Goal: Information Seeking & Learning: Learn about a topic

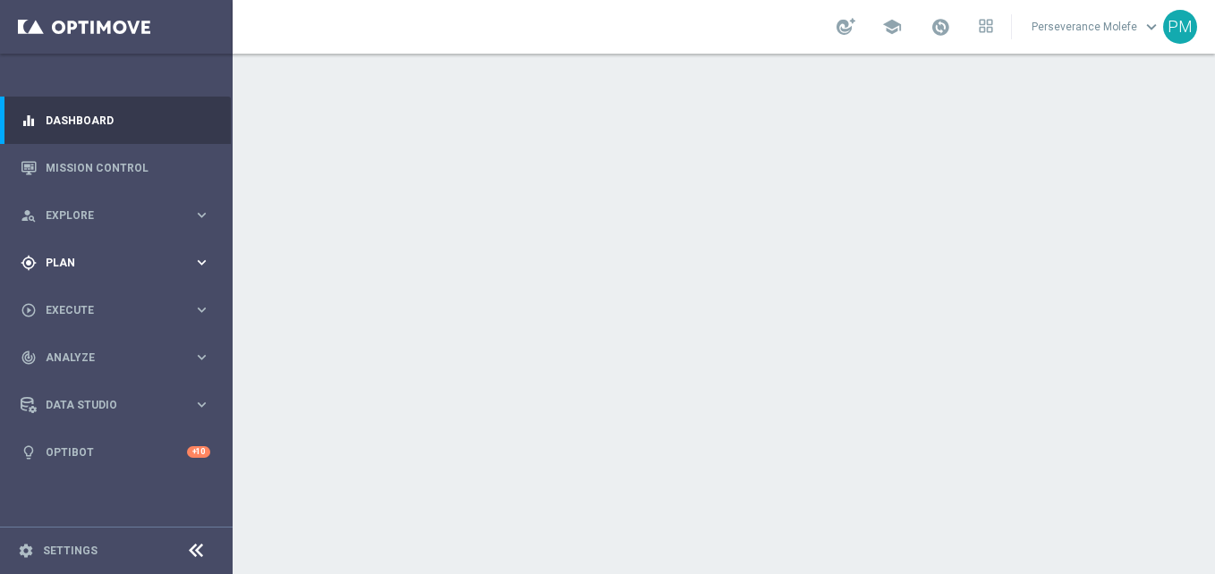
click at [131, 251] on div "gps_fixed Plan keyboard_arrow_right" at bounding box center [115, 262] width 231 height 47
click at [101, 354] on span "Templates" at bounding box center [111, 353] width 128 height 11
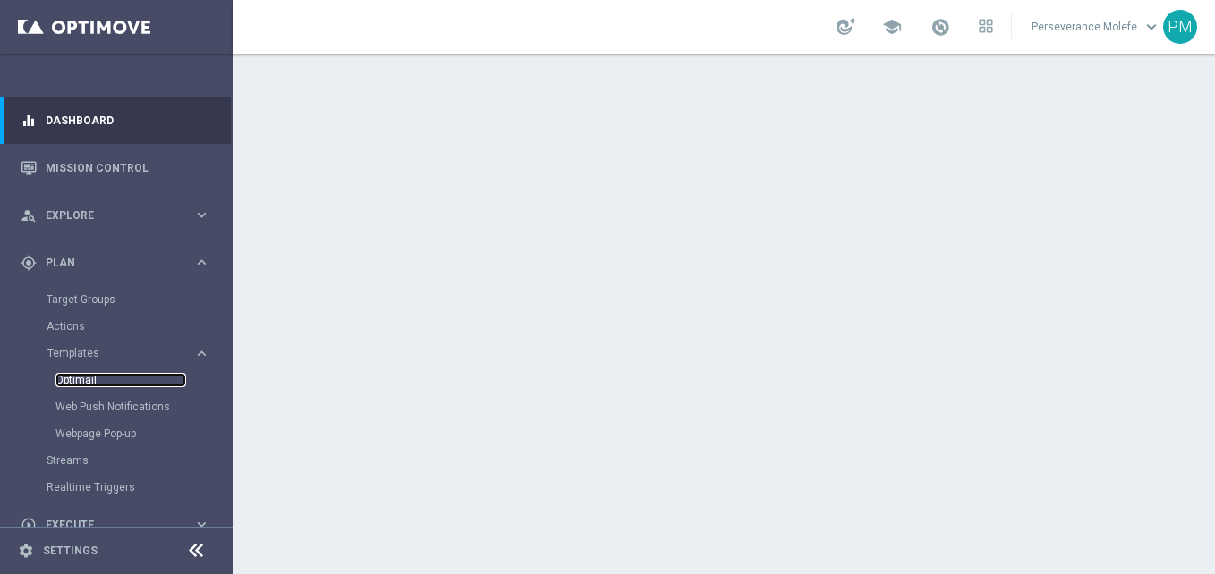
click at [90, 383] on link "Optimail" at bounding box center [120, 380] width 131 height 14
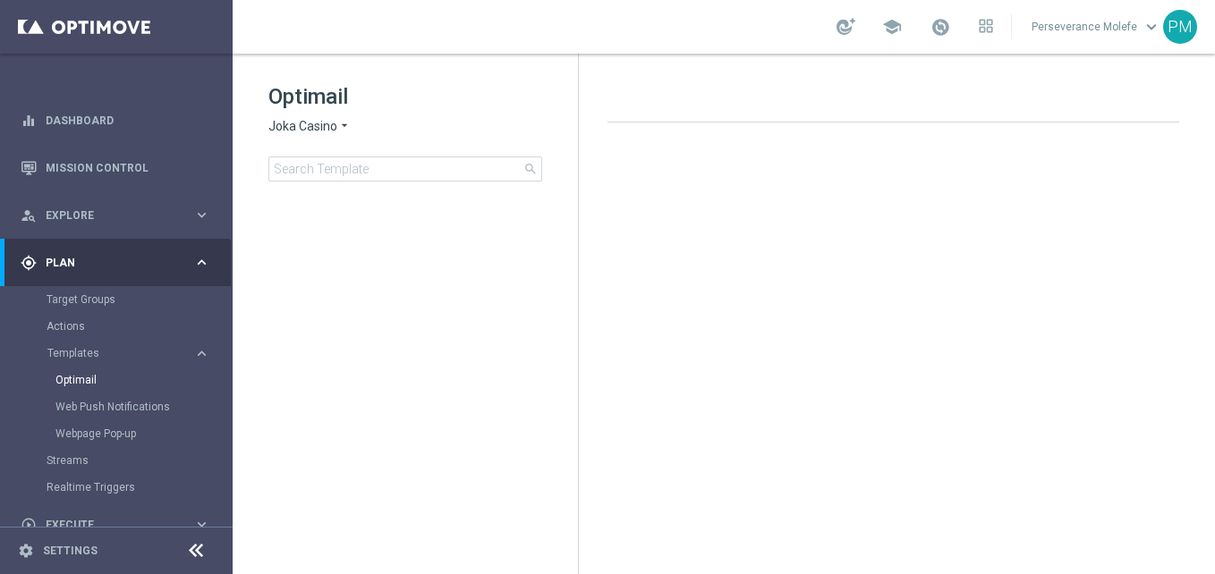
click at [322, 127] on span "Joka Casino" at bounding box center [302, 126] width 69 height 17
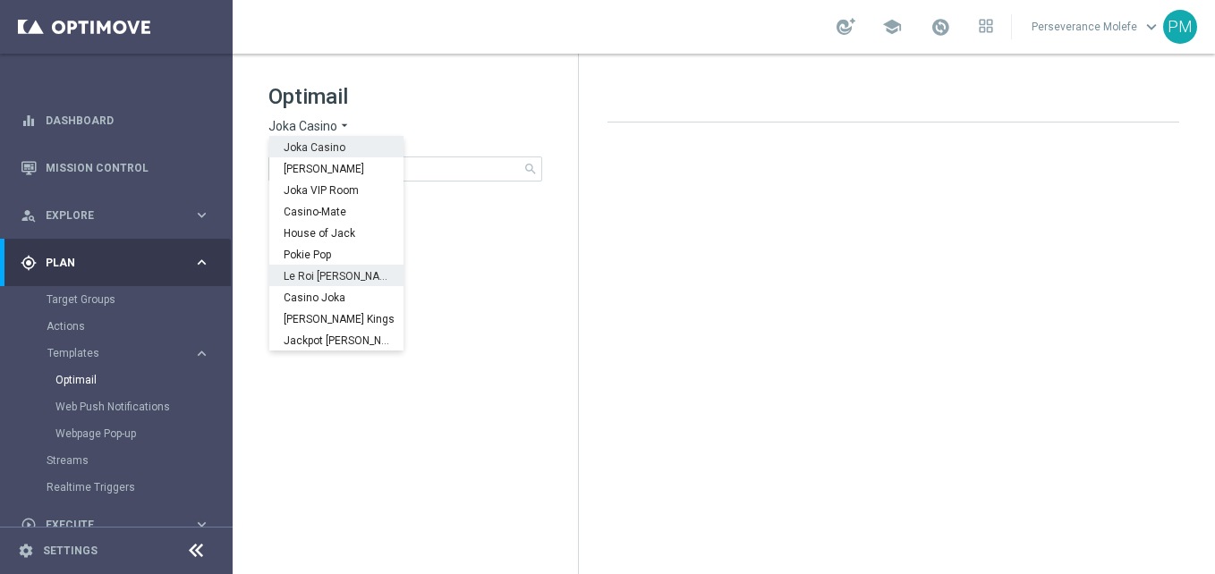
click at [0, 0] on span "Le Roi [PERSON_NAME]" at bounding box center [0, 0] width 0 height 0
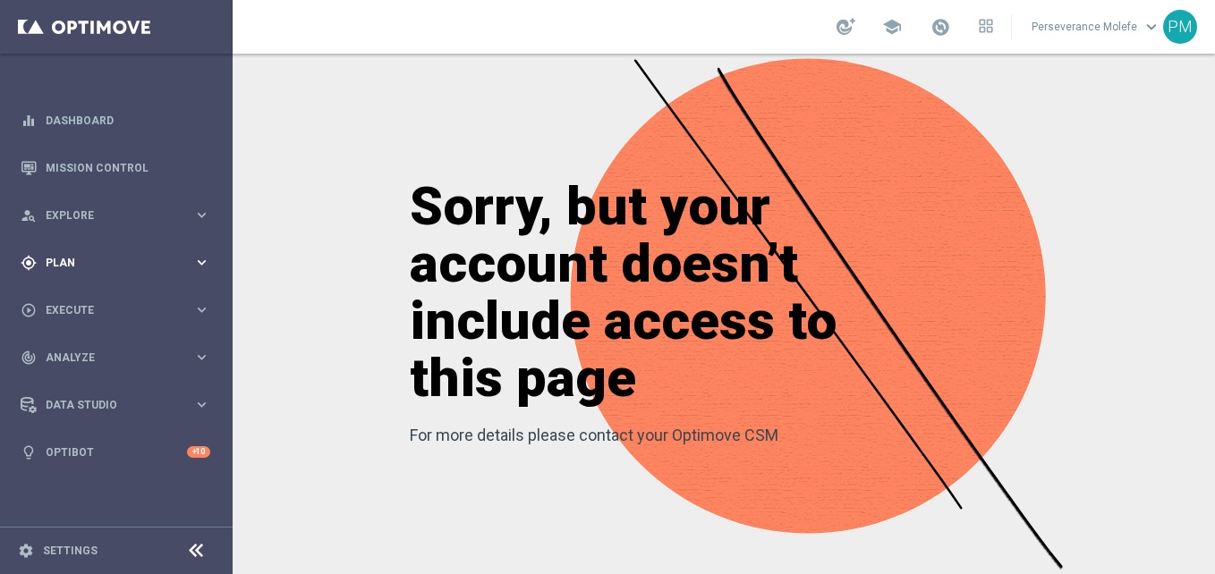
click at [128, 255] on div "gps_fixed Plan" at bounding box center [107, 263] width 173 height 16
click at [79, 354] on span "Templates" at bounding box center [111, 353] width 128 height 11
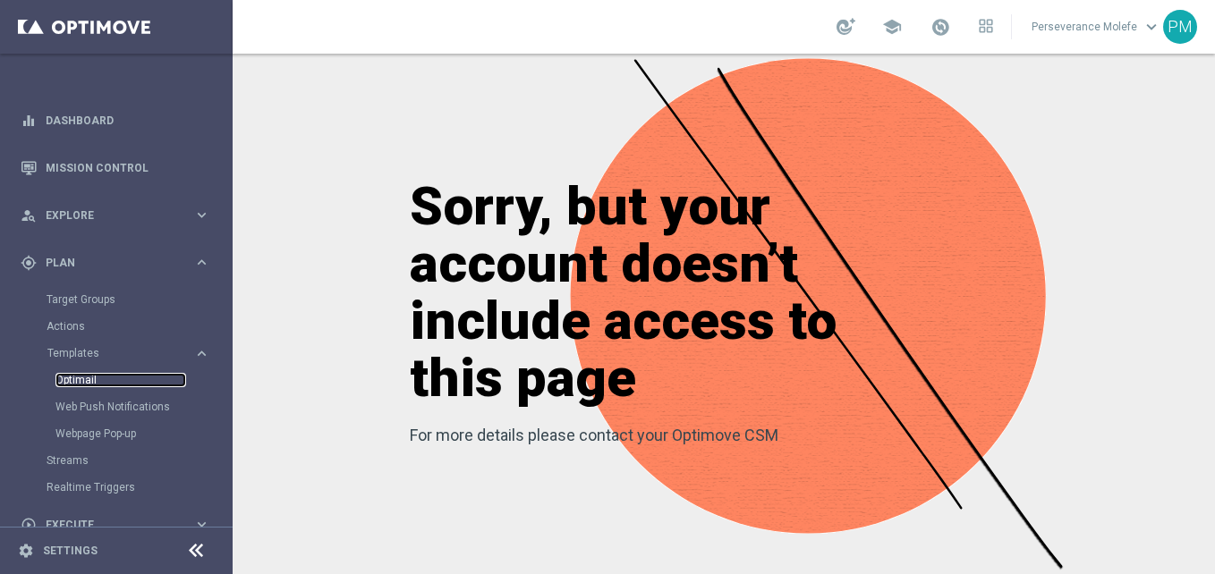
click at [86, 374] on link "Optimail" at bounding box center [120, 380] width 131 height 14
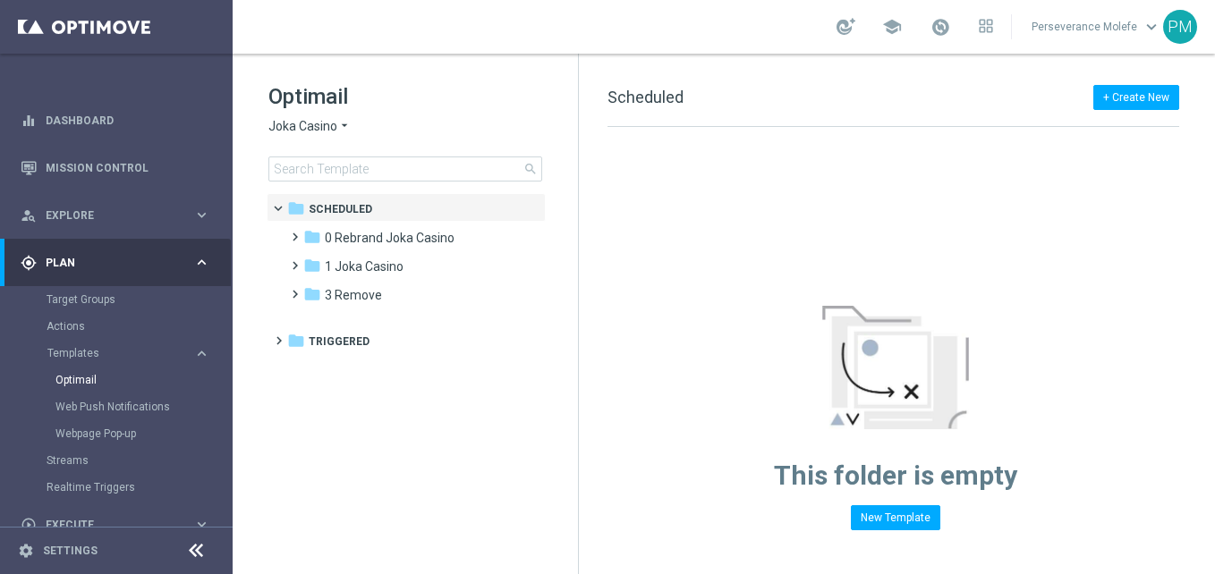
click at [307, 134] on span "Joka Casino" at bounding box center [302, 126] width 69 height 17
click at [445, 104] on h1 "Optimail" at bounding box center [405, 96] width 274 height 29
click at [300, 121] on span "Joka Casino" at bounding box center [302, 126] width 69 height 17
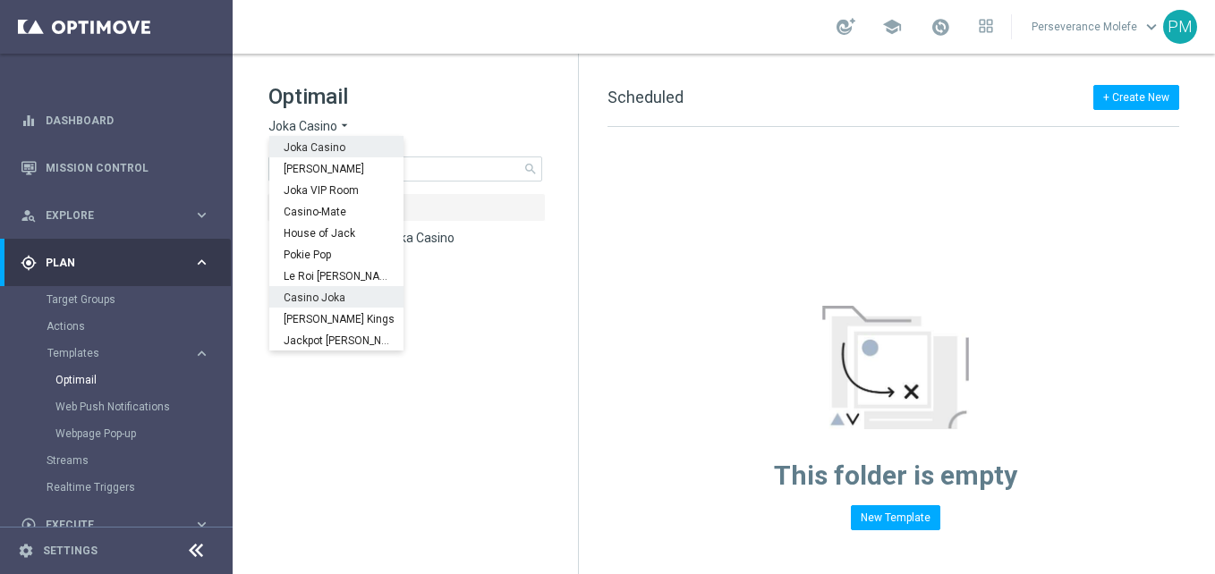
click at [309, 289] on div "Casino Joka" at bounding box center [336, 296] width 134 height 21
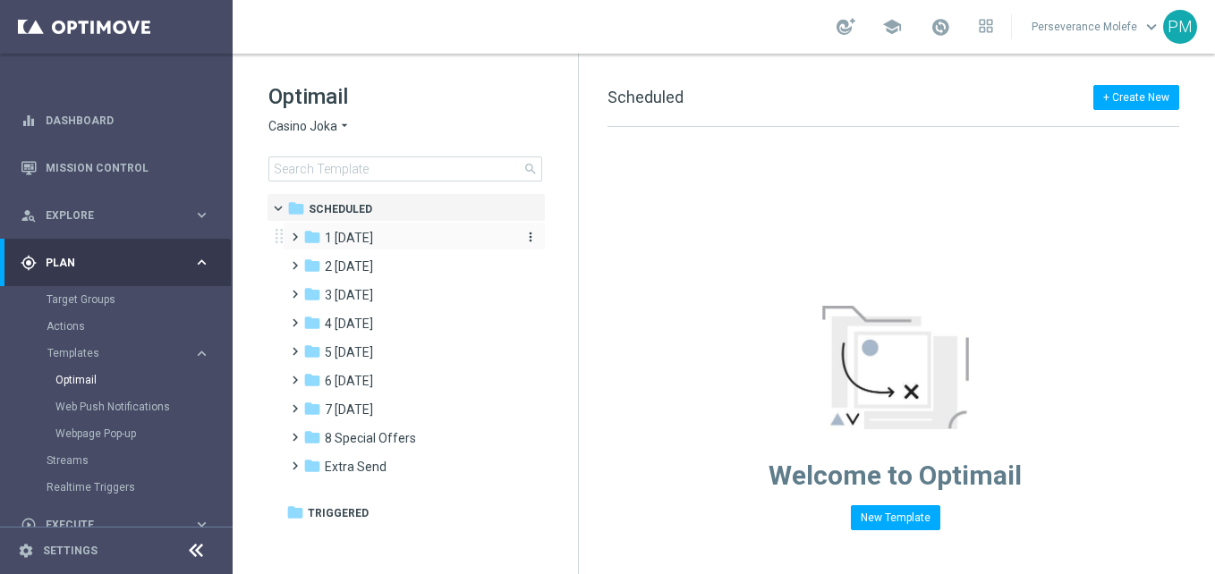
click at [400, 233] on div "folder 1 Tuesday" at bounding box center [406, 238] width 206 height 21
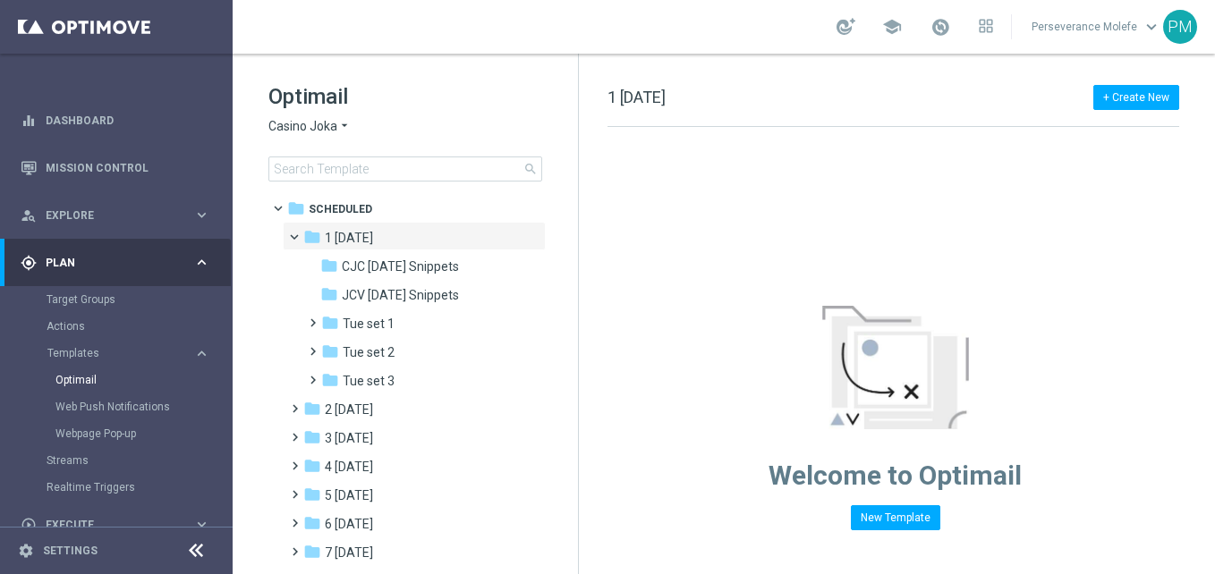
click at [323, 123] on span "Casino Joka" at bounding box center [302, 126] width 69 height 17
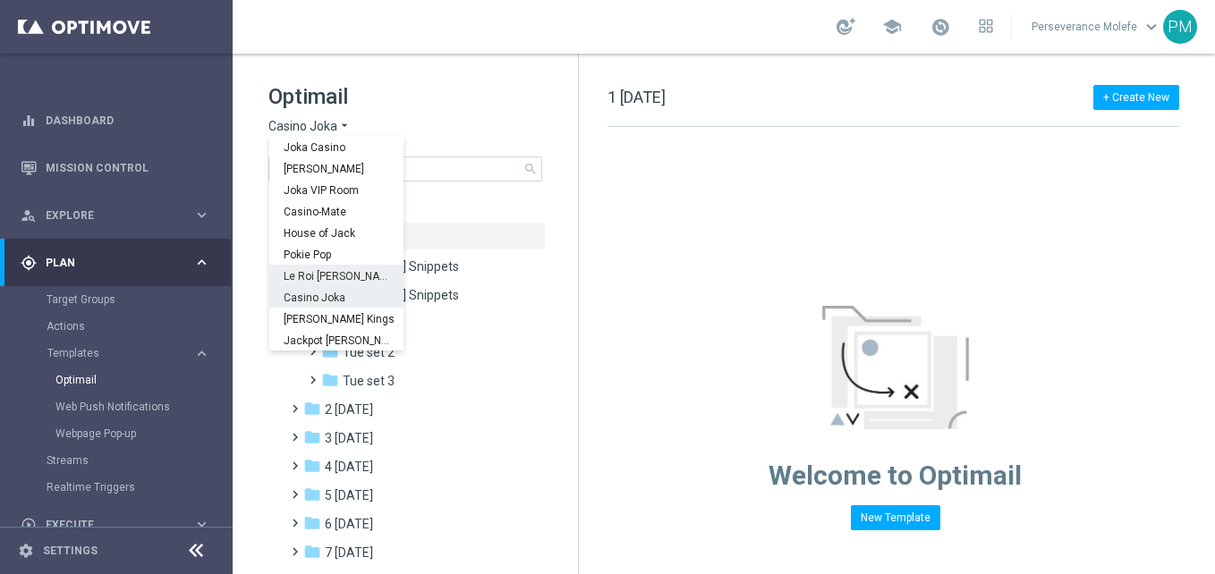
click at [0, 0] on span "Le Roi [PERSON_NAME]" at bounding box center [0, 0] width 0 height 0
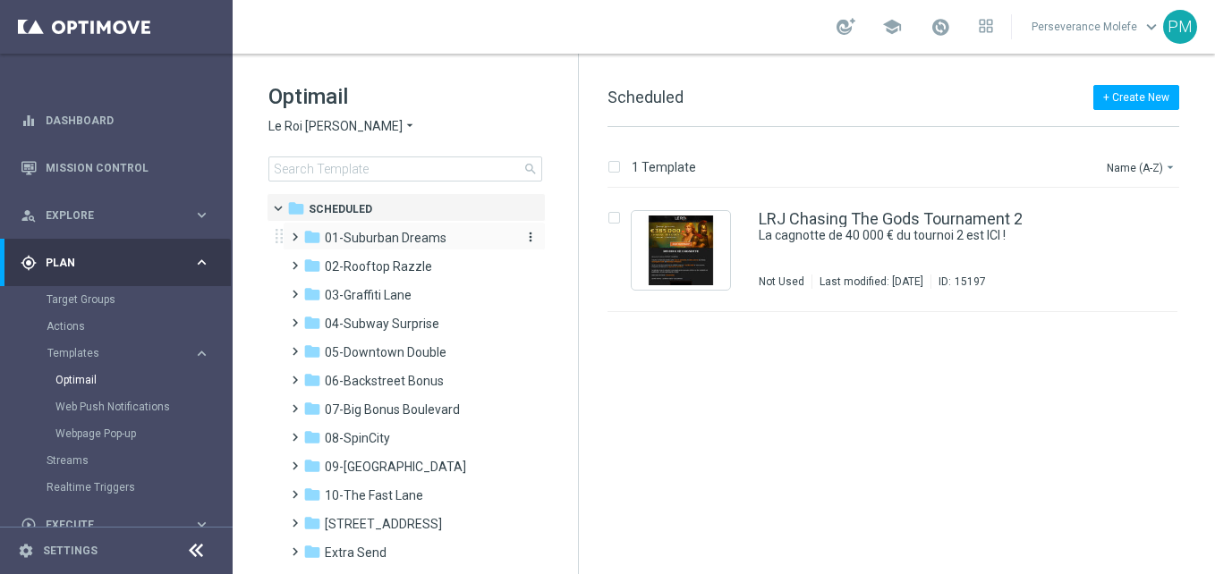
click at [388, 233] on span "01-Suburban Dreams" at bounding box center [386, 238] width 122 height 16
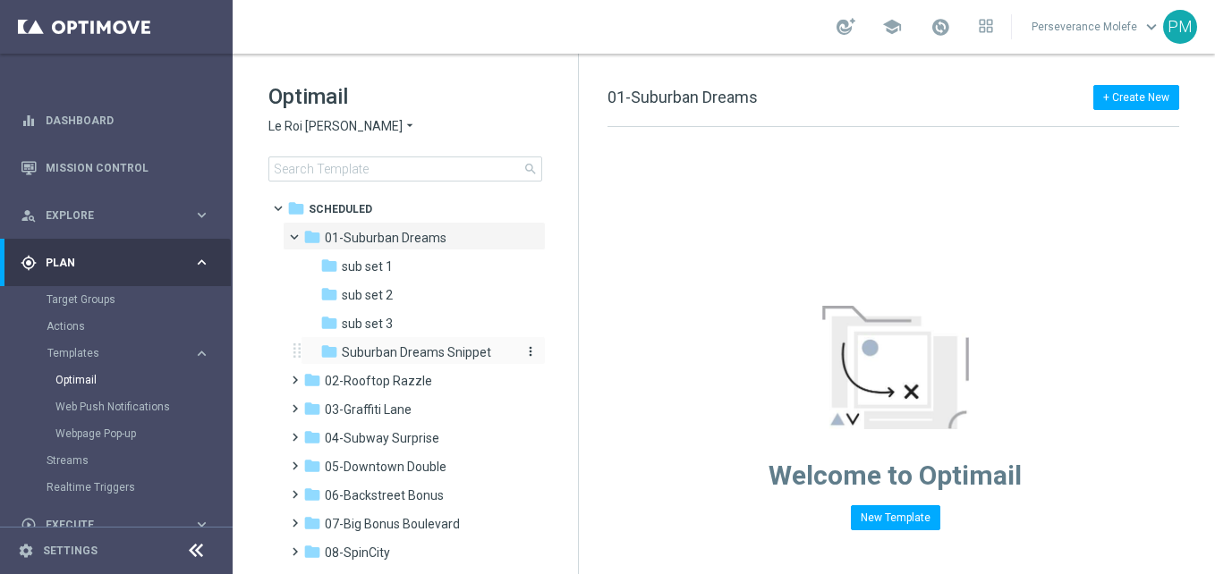
click at [449, 357] on span "Suburban Dreams Snippet" at bounding box center [416, 352] width 149 height 16
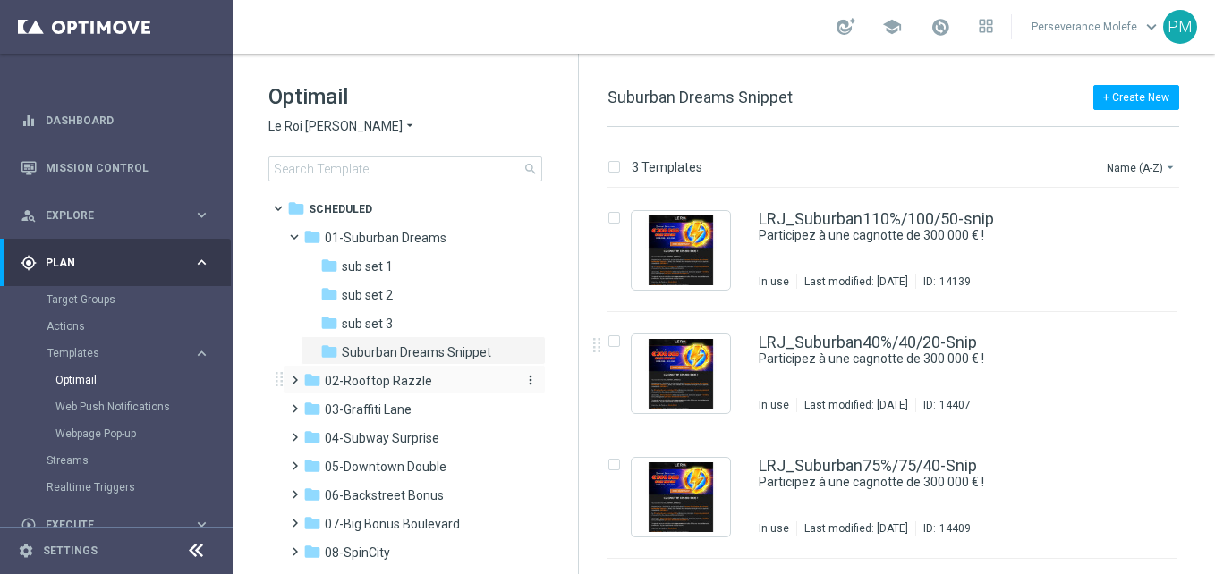
click at [361, 380] on span "02-Rooftop Razzle" at bounding box center [378, 381] width 107 height 16
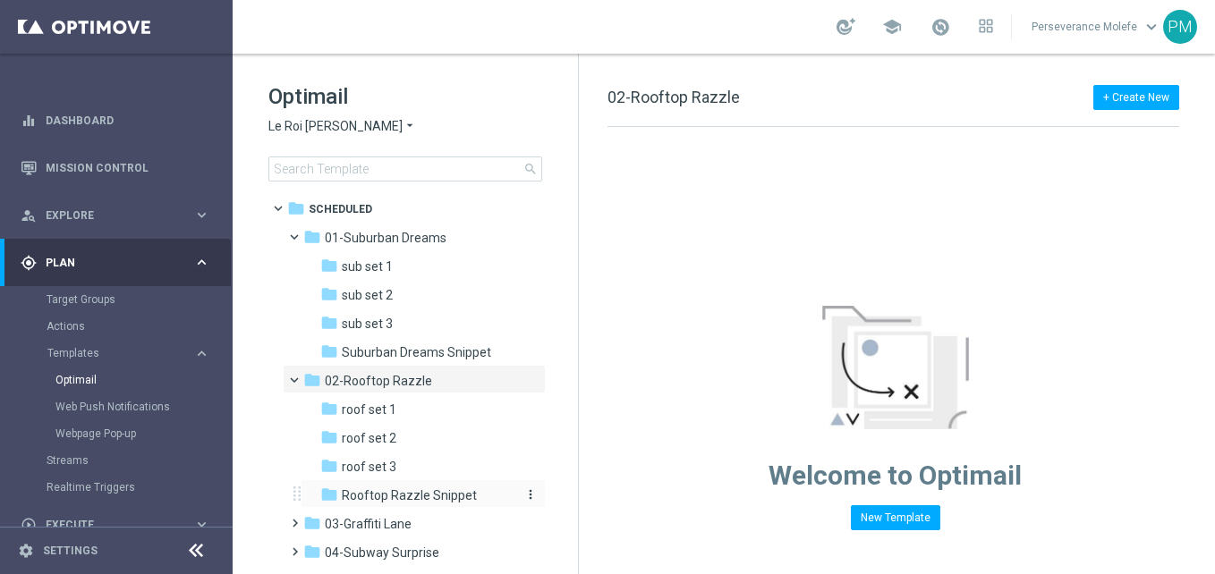
click at [451, 492] on span "Rooftop Razzle Snippet" at bounding box center [409, 495] width 135 height 16
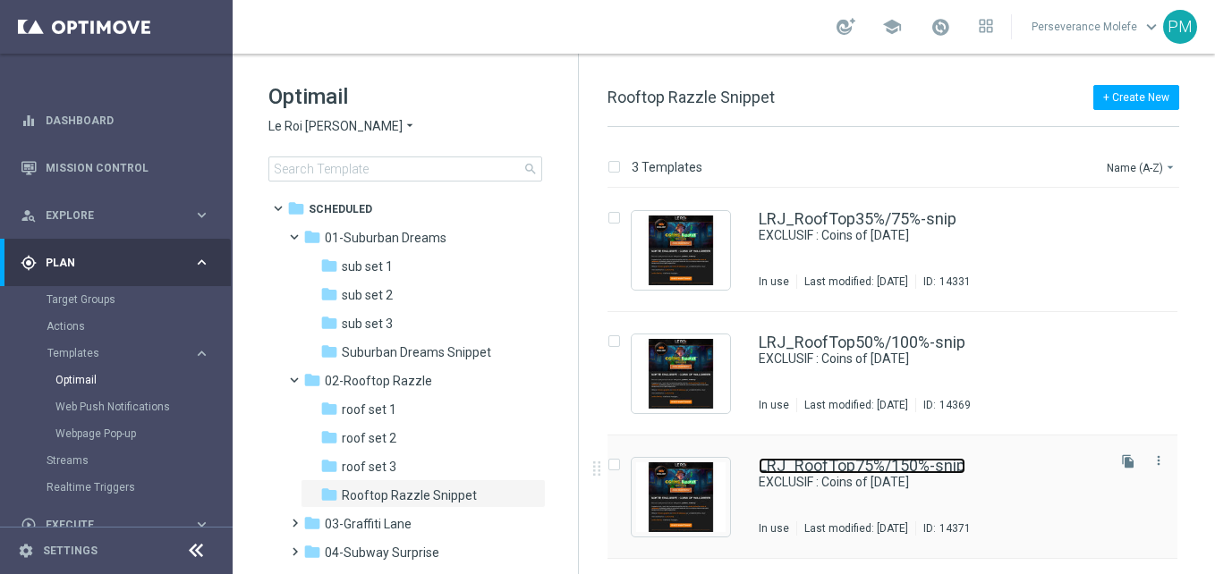
click at [845, 460] on link "LRJ_RoofTop75%/150%-snip" at bounding box center [862, 466] width 207 height 16
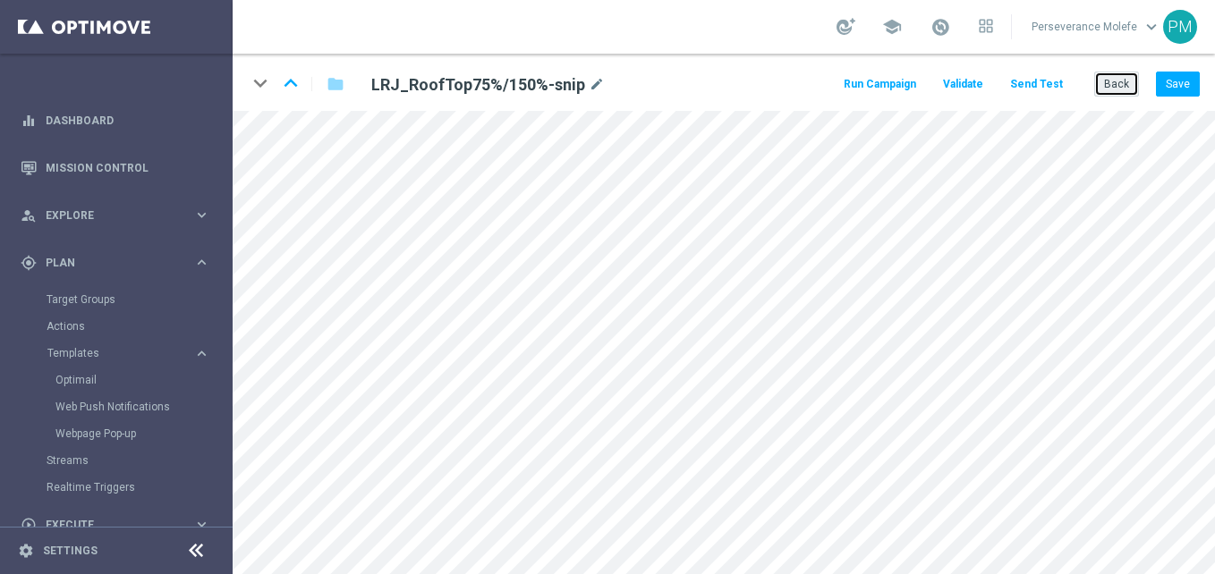
click at [1130, 91] on button "Back" at bounding box center [1116, 84] width 45 height 25
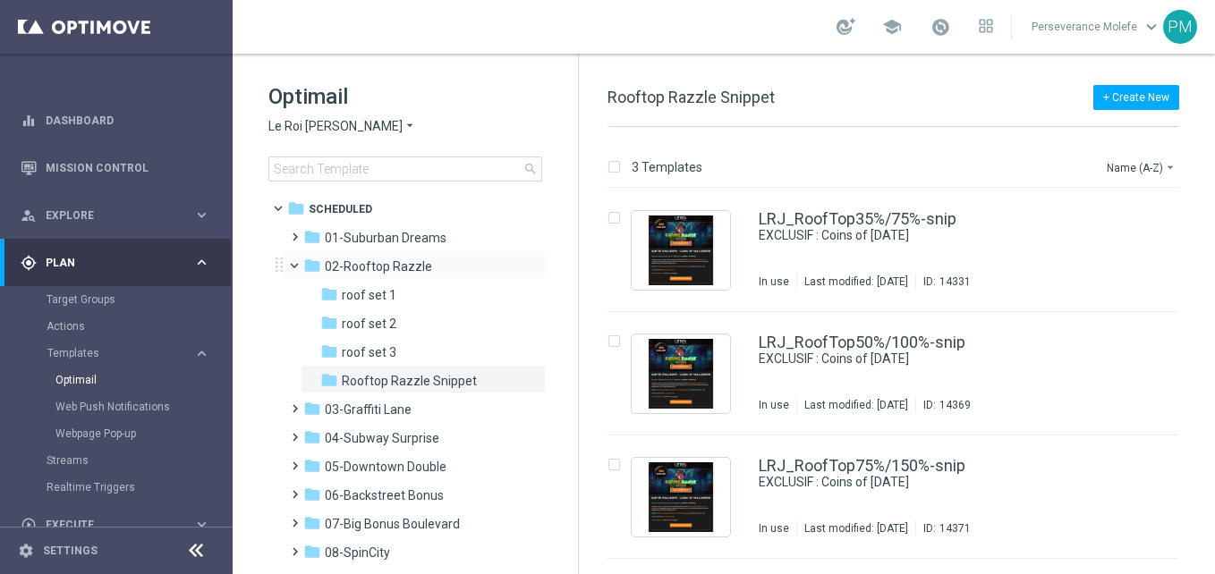
click at [300, 266] on span at bounding box center [302, 262] width 7 height 8
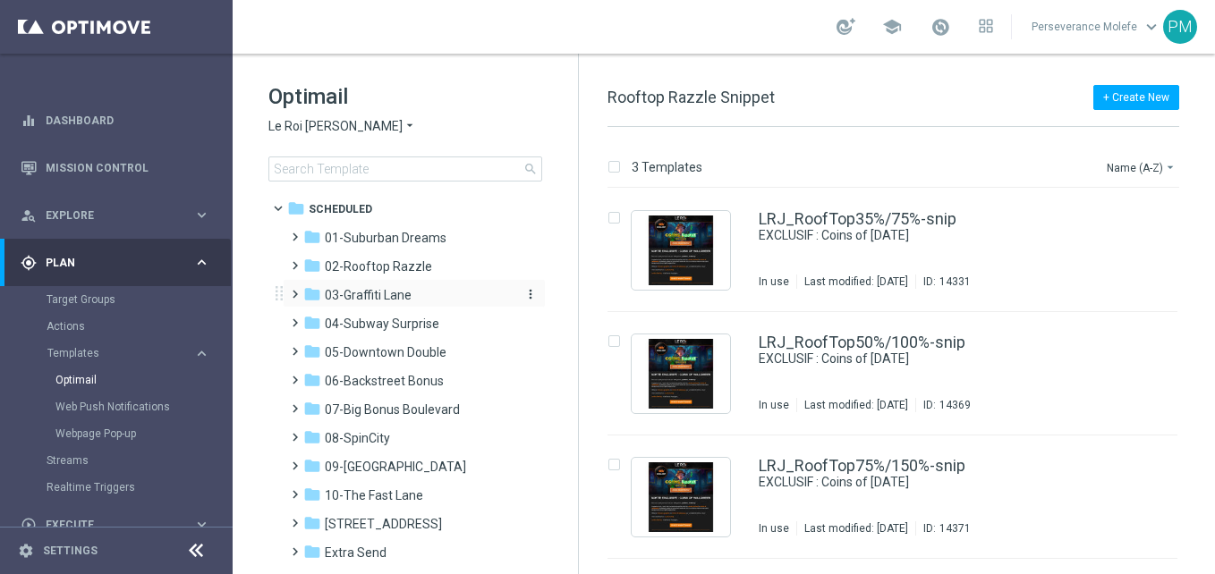
click at [364, 291] on span "03-Graffiti Lane" at bounding box center [368, 295] width 87 height 16
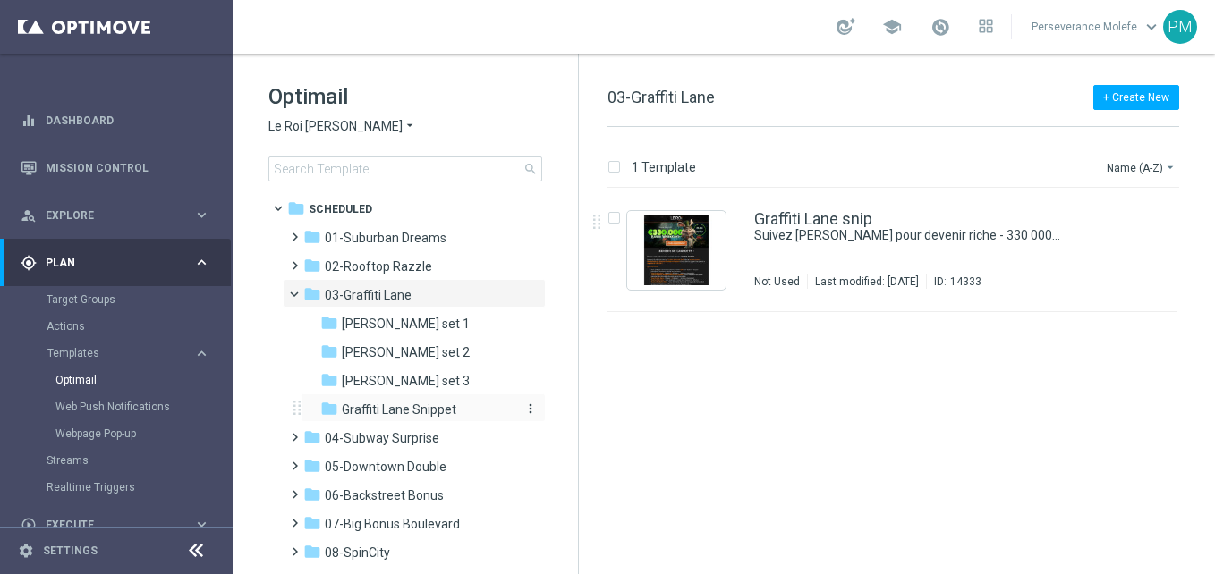
click at [439, 418] on div "folder Graffiti Lane Snippet" at bounding box center [415, 410] width 191 height 21
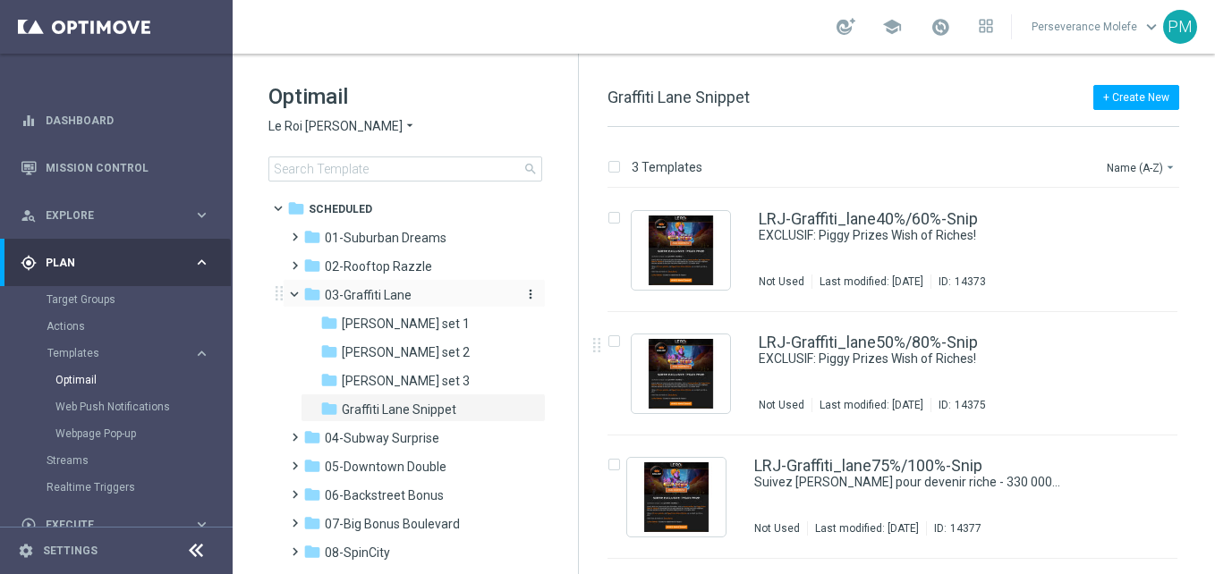
click at [413, 302] on div "folder 03-Graffiti Lane" at bounding box center [406, 295] width 206 height 21
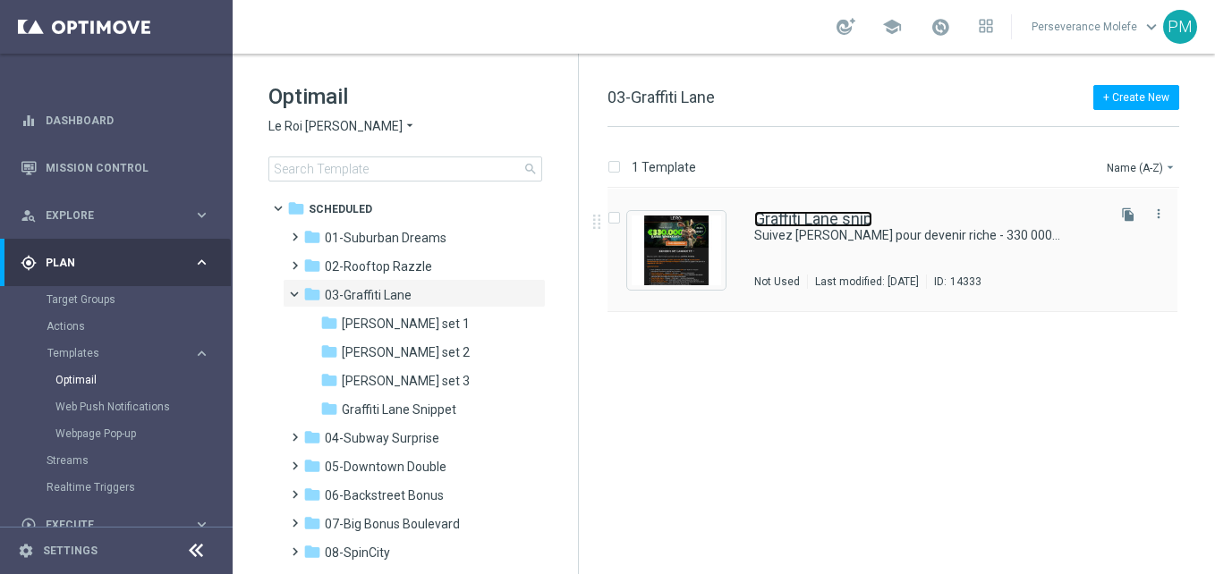
click at [856, 223] on link "Graffiti Lane snip" at bounding box center [813, 219] width 118 height 16
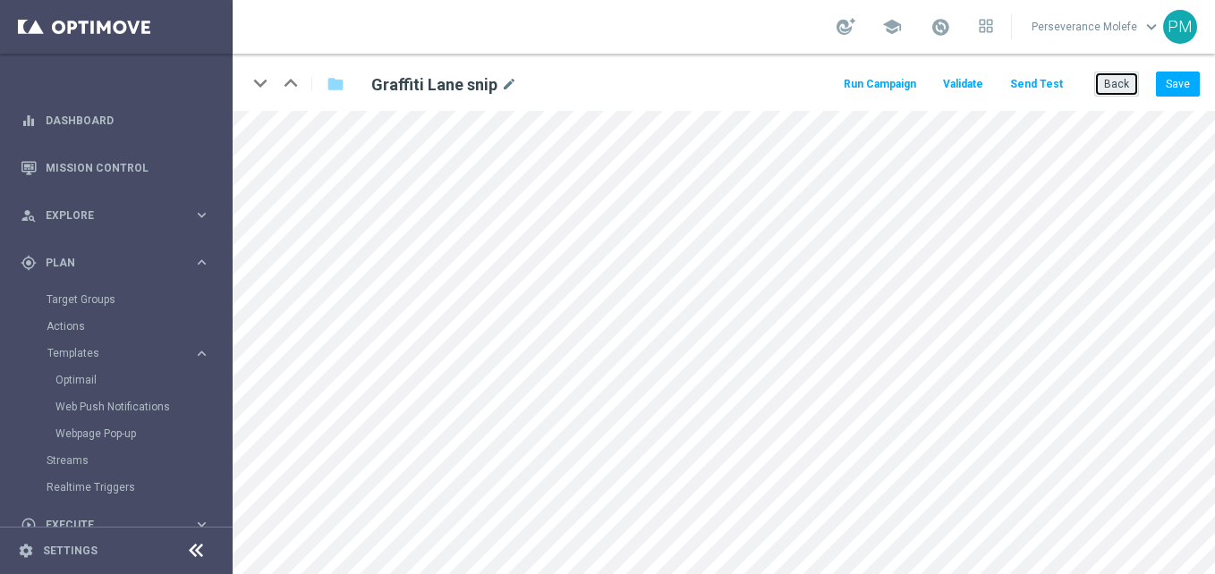
click at [1114, 89] on button "Back" at bounding box center [1116, 84] width 45 height 25
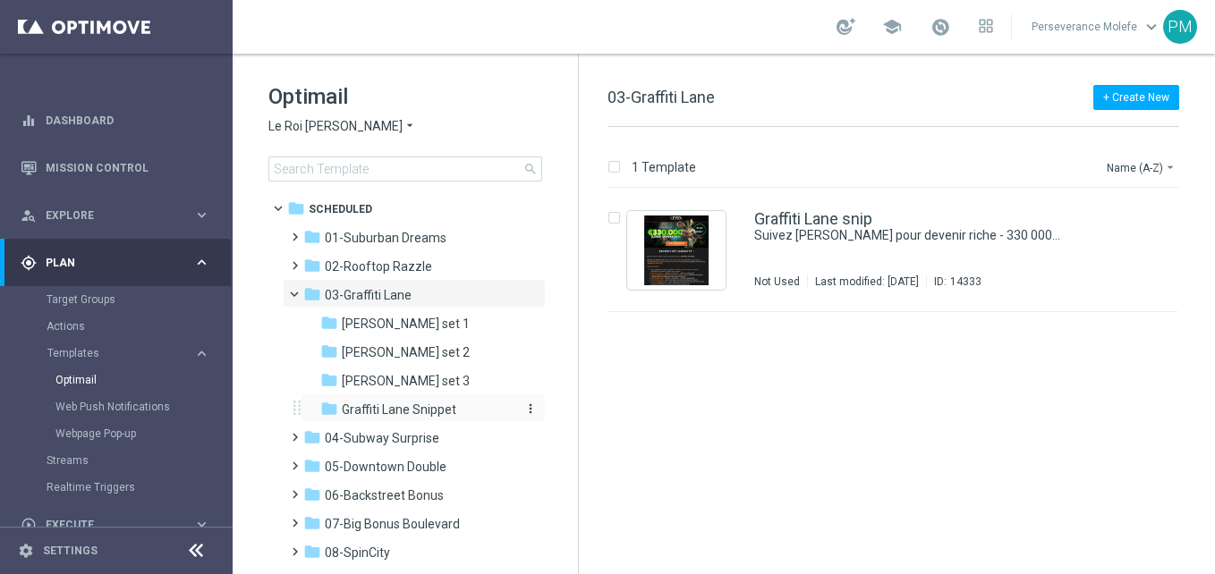
click at [430, 405] on span "Graffiti Lane Snippet" at bounding box center [399, 410] width 114 height 16
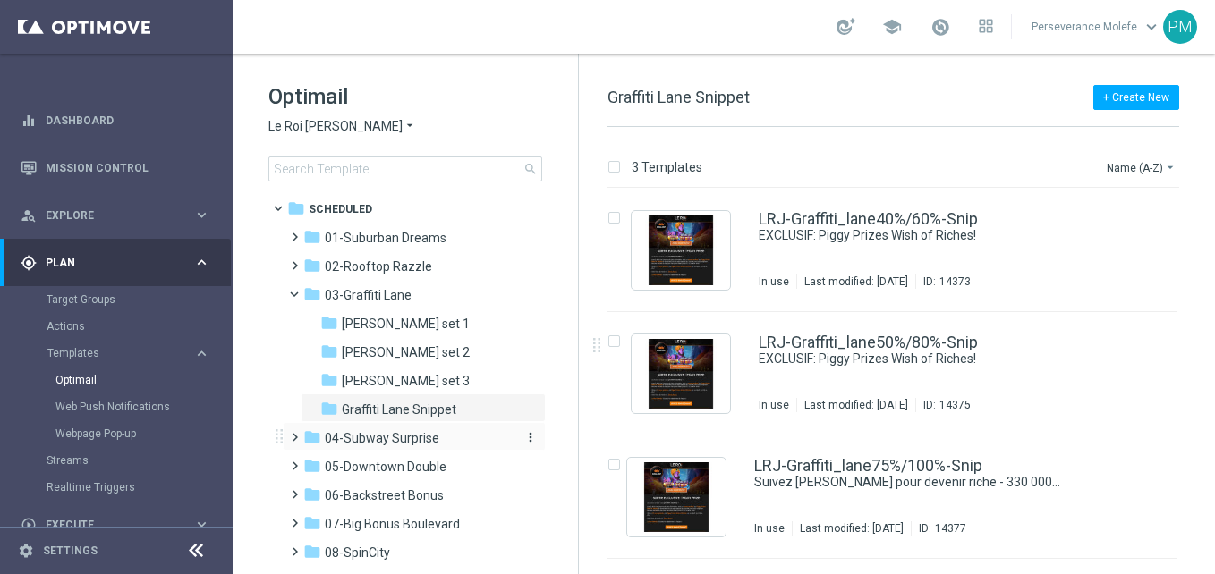
click at [470, 428] on div "folder 04-Subway Surprise" at bounding box center [406, 438] width 206 height 21
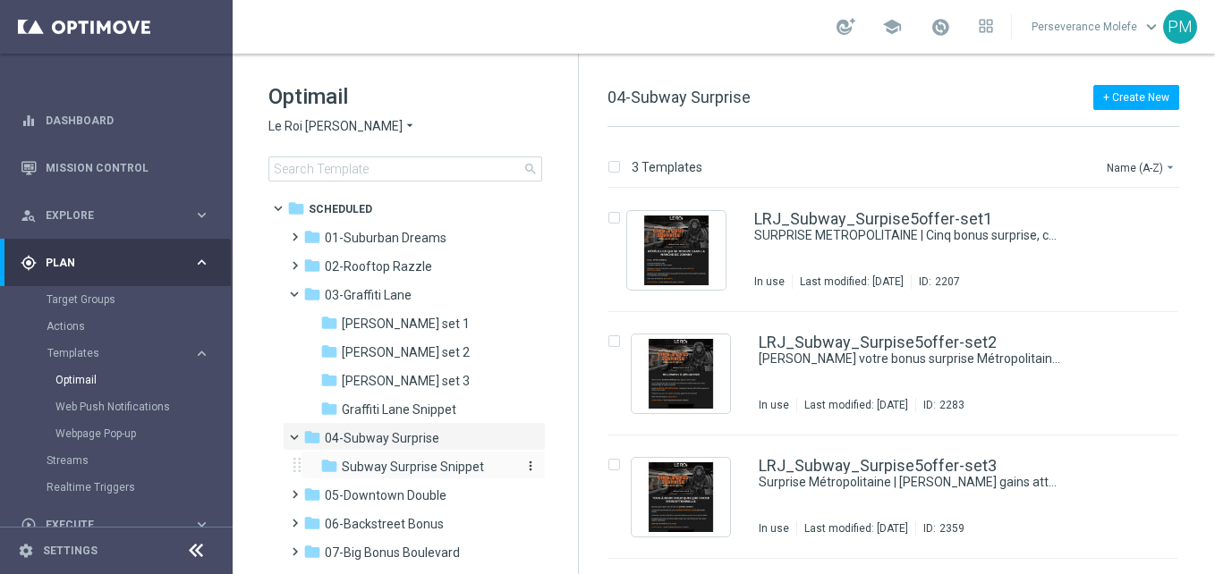
click at [456, 460] on span "Subway Surprise Snippet" at bounding box center [413, 467] width 142 height 16
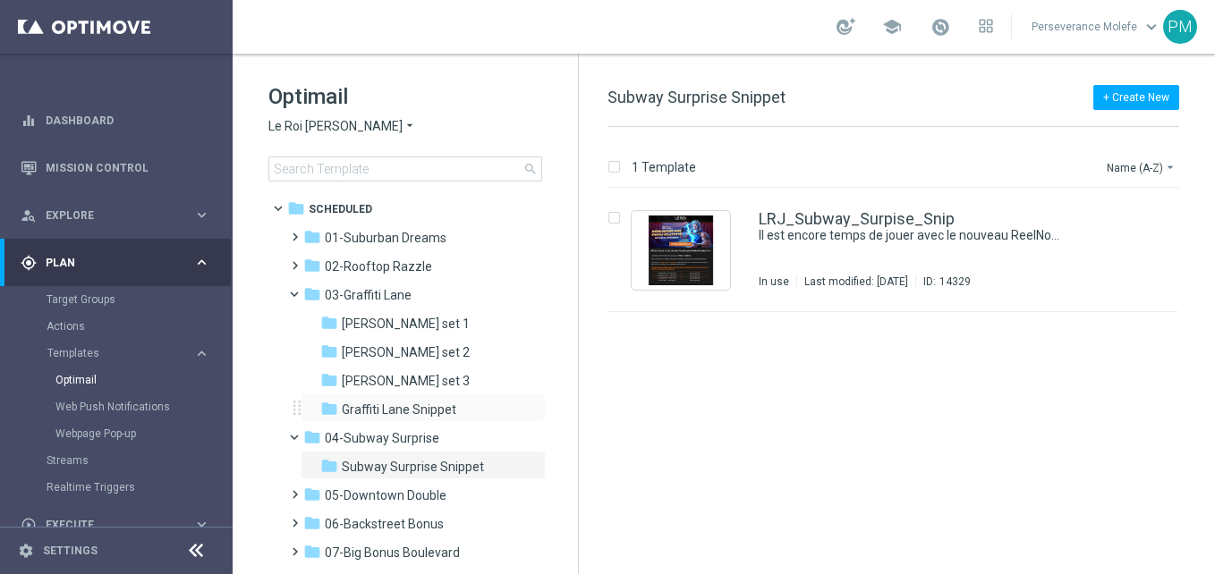
click at [456, 394] on div "folder Graffiti Lane Snippet more_vert" at bounding box center [423, 408] width 245 height 29
click at [447, 412] on span "Graffiti Lane Snippet" at bounding box center [399, 410] width 114 height 16
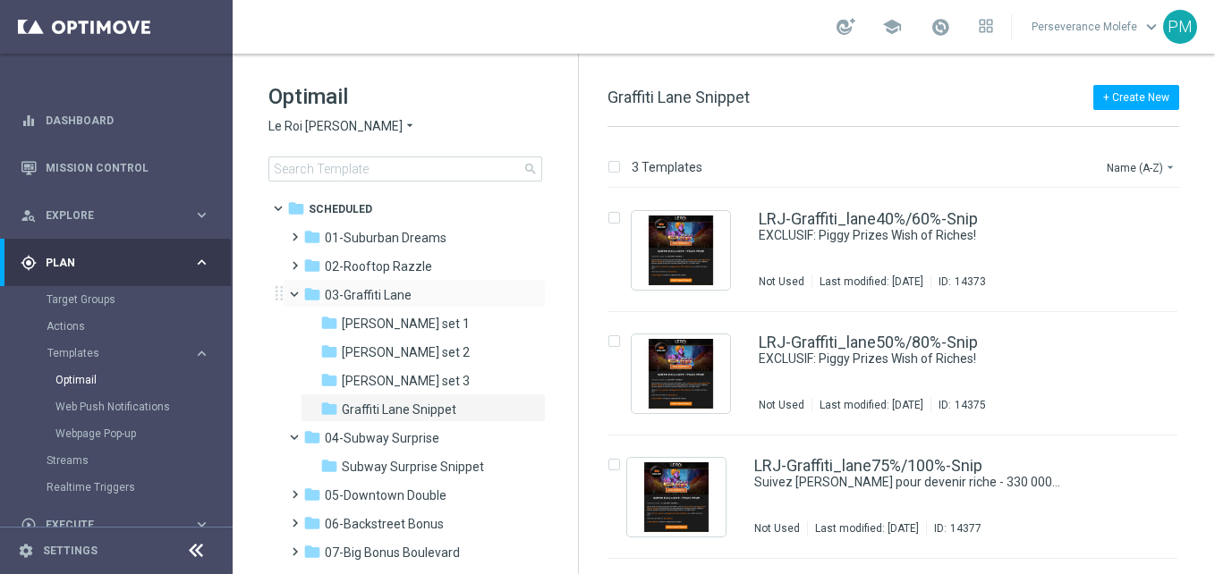
click at [299, 294] on span at bounding box center [302, 290] width 7 height 8
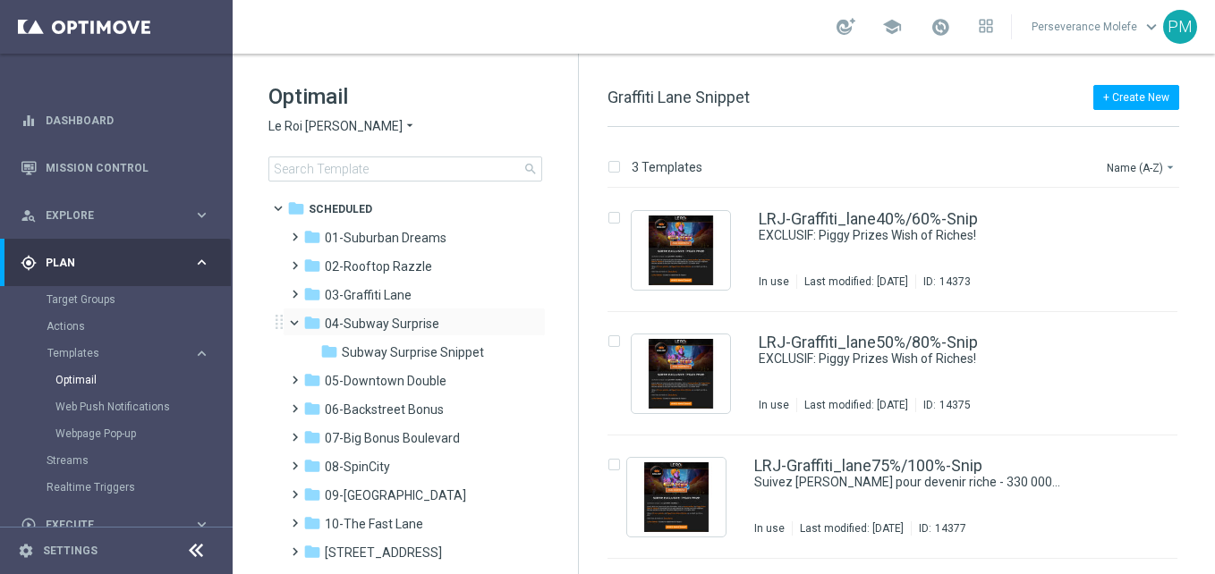
click at [300, 323] on span at bounding box center [302, 319] width 7 height 8
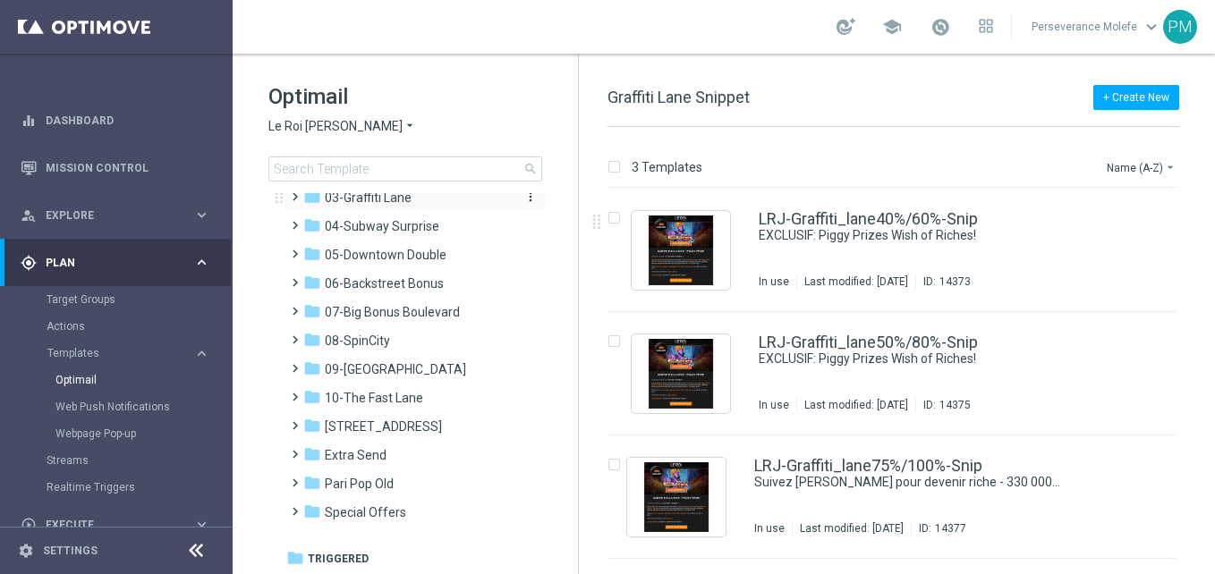
scroll to position [98, 0]
click at [400, 318] on span "07-Big Bonus Boulevard" at bounding box center [392, 311] width 135 height 16
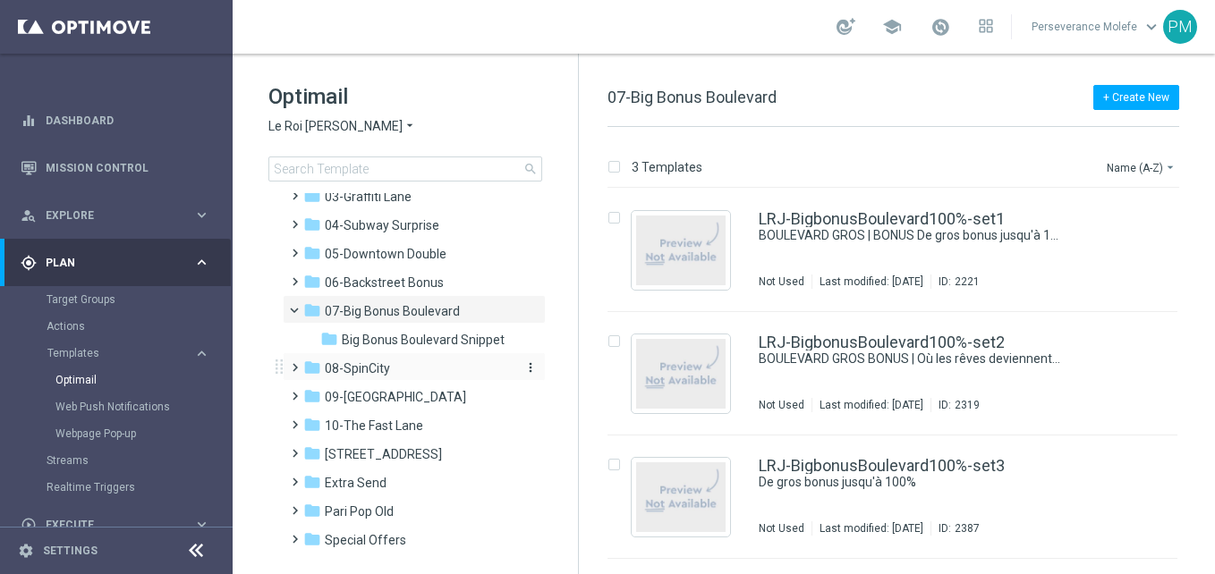
click at [405, 372] on div "folder 08-SpinCity" at bounding box center [406, 369] width 206 height 21
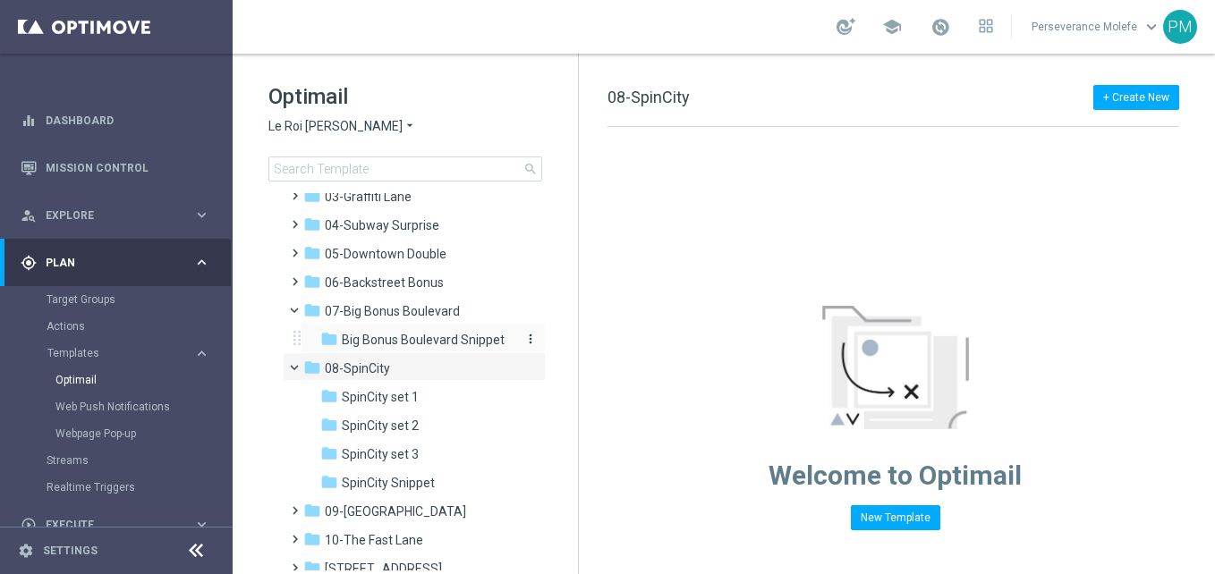
click at [425, 343] on span "Big Bonus Boulevard Snippet" at bounding box center [423, 340] width 163 height 16
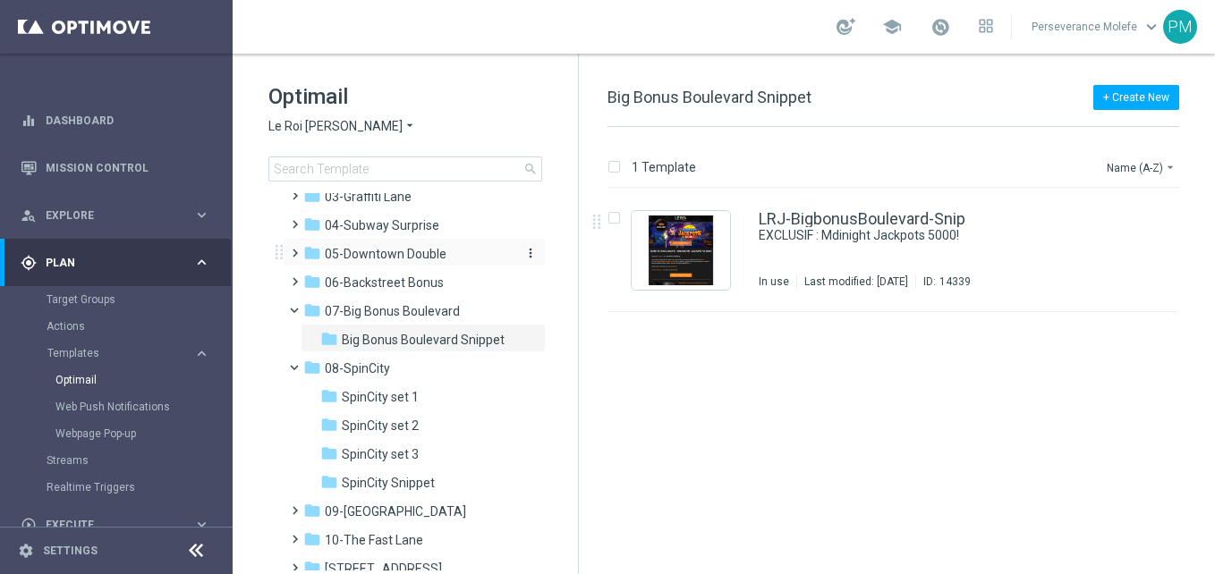
click at [456, 255] on div "folder 05-Downtown Double" at bounding box center [406, 254] width 206 height 21
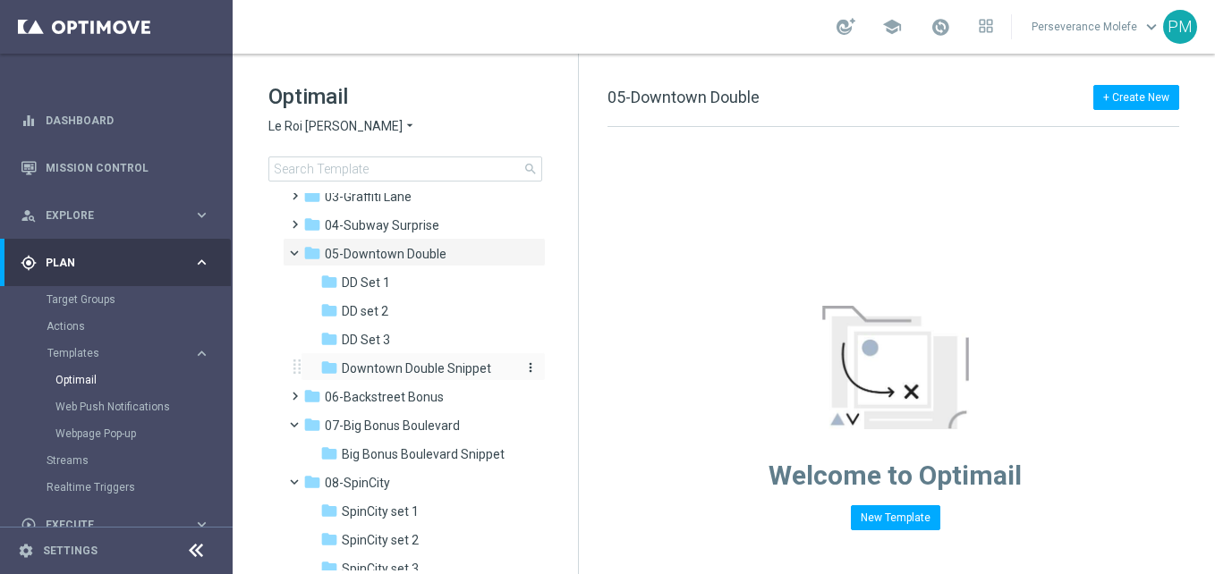
click at [426, 365] on span "Downtown Double Snippet" at bounding box center [416, 368] width 149 height 16
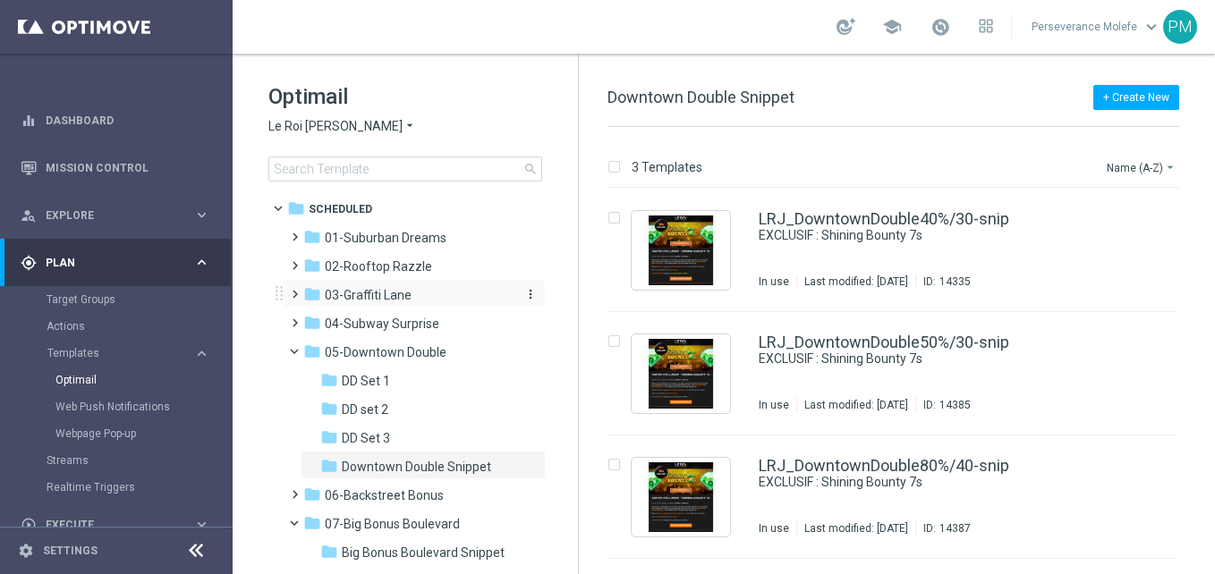
click at [449, 294] on div "folder 03-Graffiti Lane" at bounding box center [406, 295] width 206 height 21
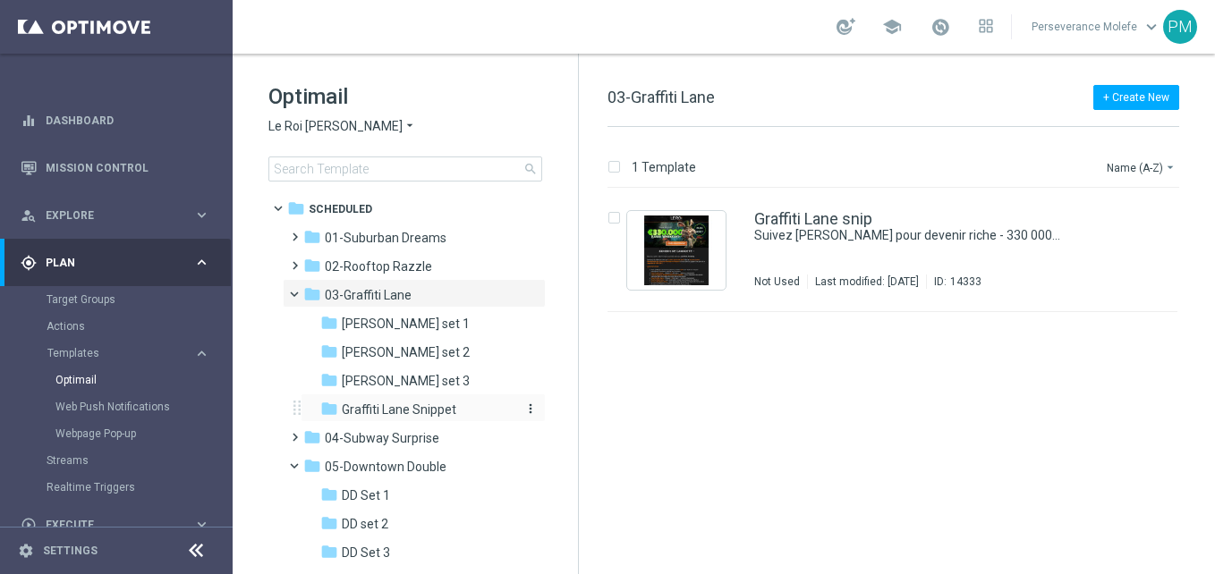
click at [435, 404] on span "Graffiti Lane Snippet" at bounding box center [399, 410] width 114 height 16
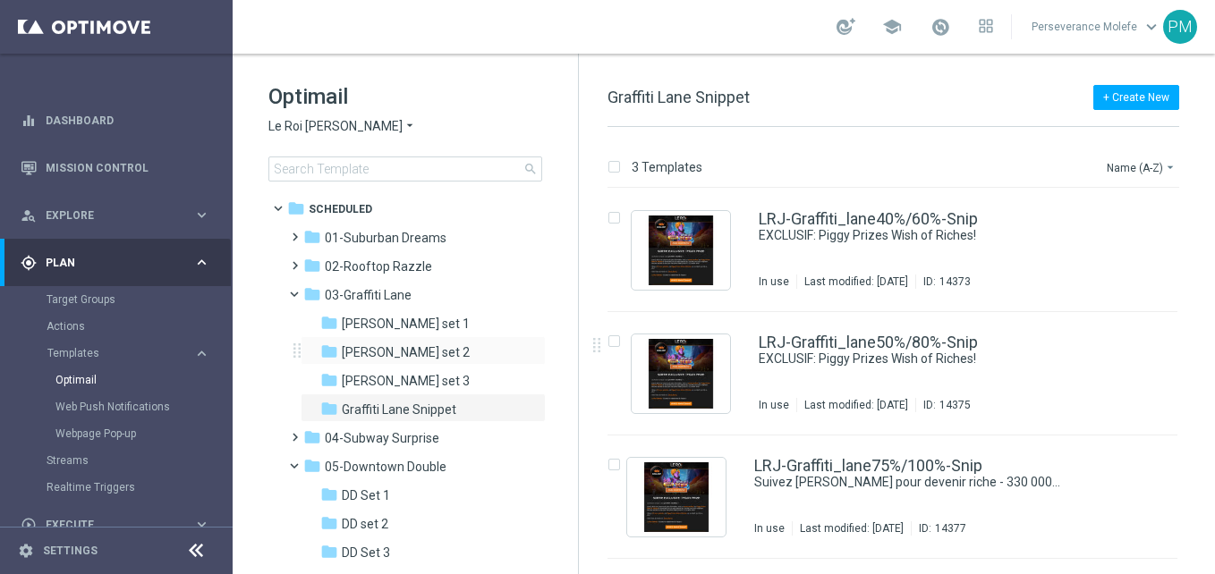
click at [398, 364] on div "folder Graff set 2 more_vert" at bounding box center [423, 350] width 245 height 29
click at [400, 357] on span "Graff set 2" at bounding box center [406, 352] width 128 height 16
